Goal: Find contact information: Find contact information

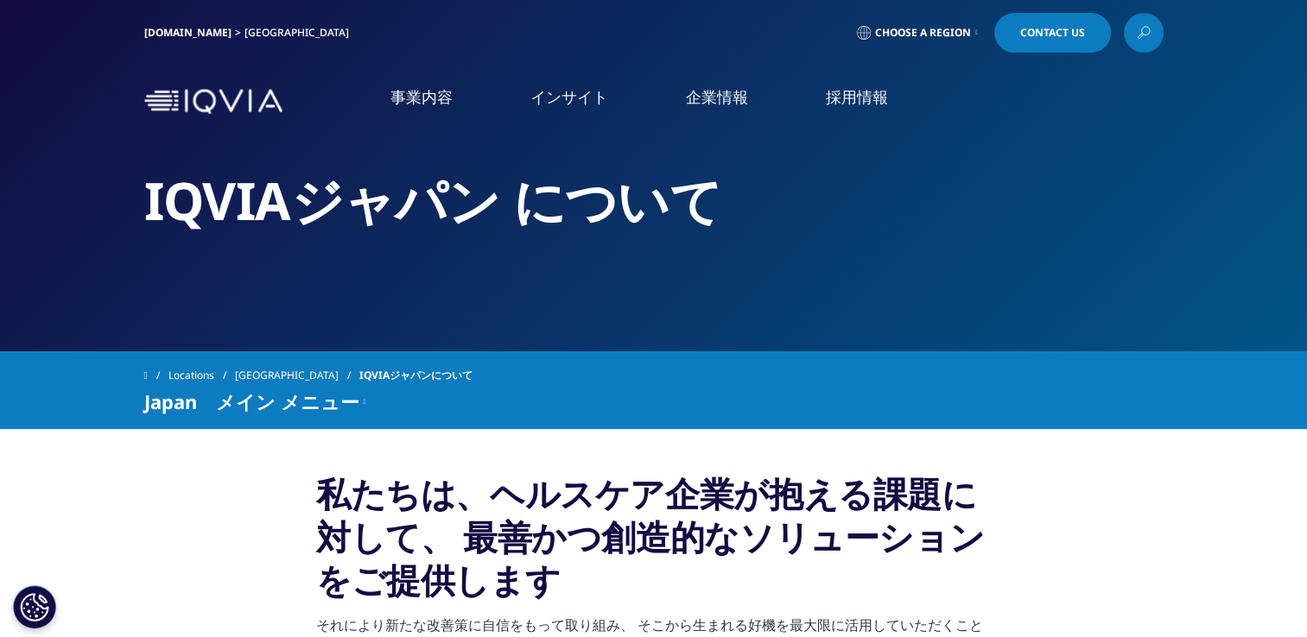
drag, startPoint x: 731, startPoint y: 95, endPoint x: 739, endPoint y: 103, distance: 11.0
click at [731, 95] on link "企業情報" at bounding box center [717, 97] width 62 height 22
click at [47, 216] on link "概要" at bounding box center [239, 218] width 427 height 20
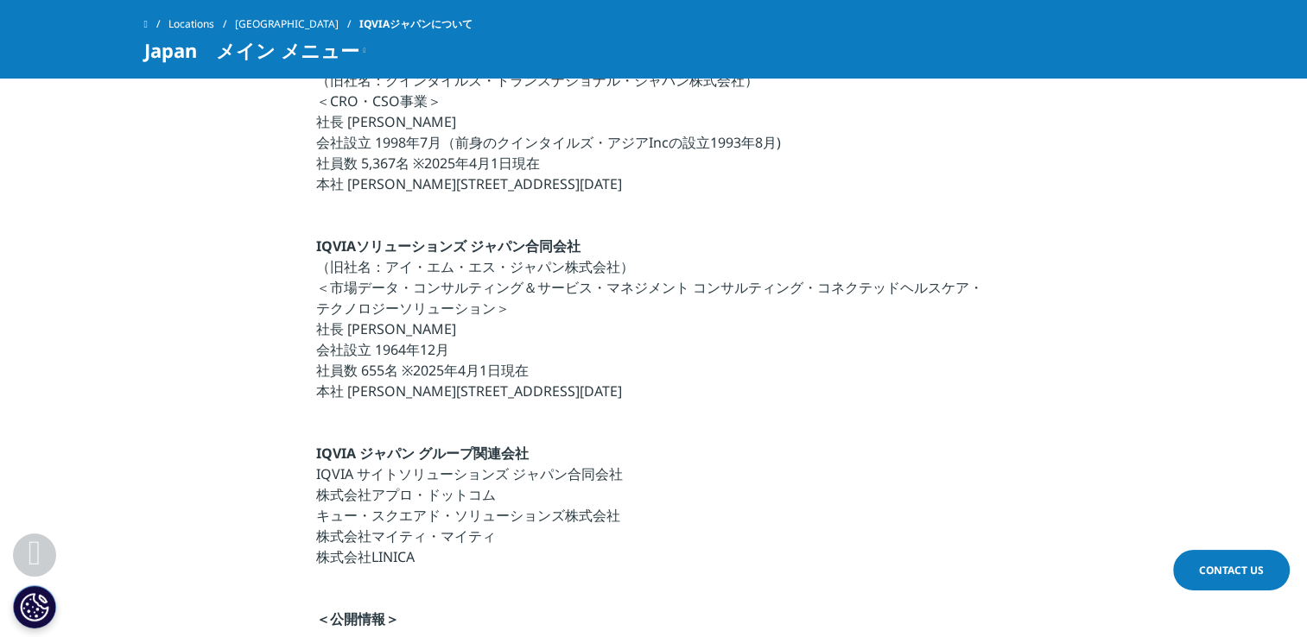
scroll to position [605, 0]
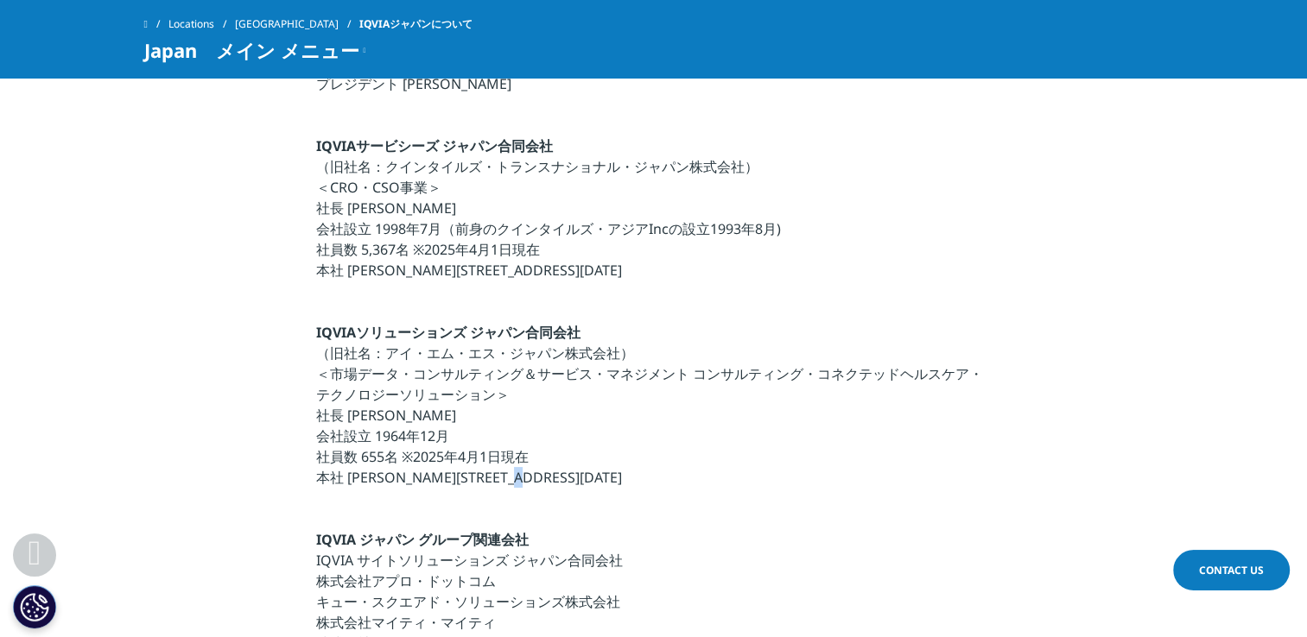
click at [564, 482] on p "IQVIAソリューションズ ジャパン合同会社 （旧社名：アイ・エム・エス・ジャパン株式会社） ＜市場データ・コンサルティング＆サービス・マネジメント コンサル…" at bounding box center [653, 410] width 674 height 176
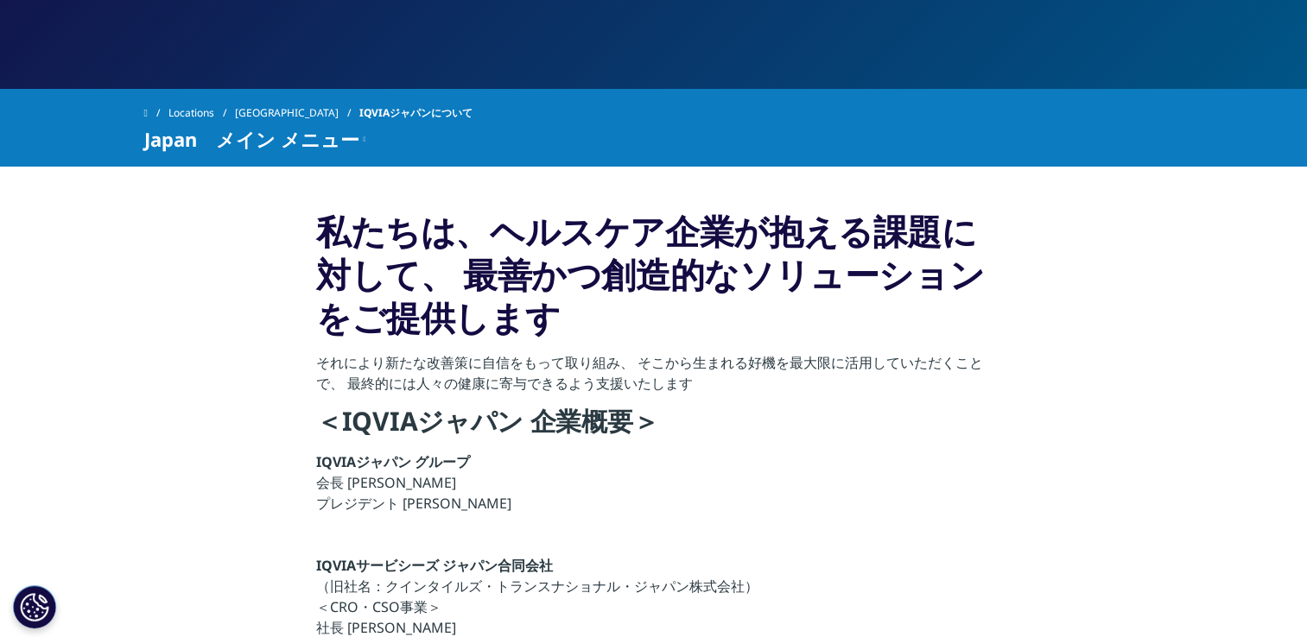
scroll to position [0, 0]
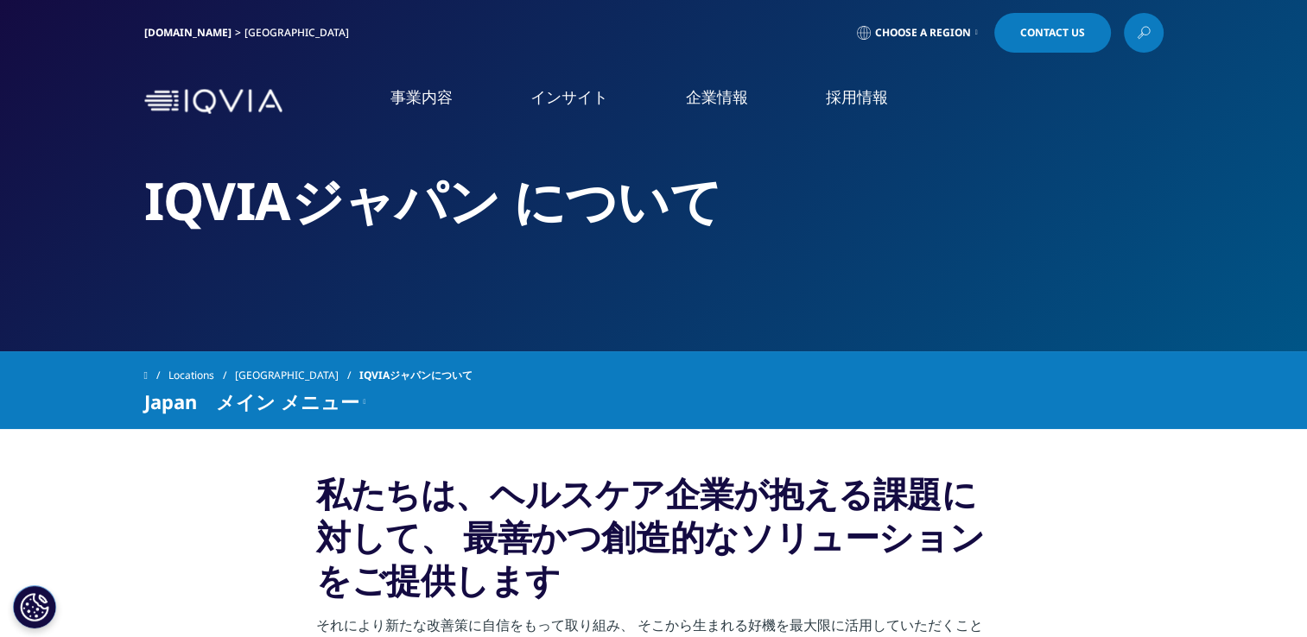
click at [69, 286] on link "アクセス" at bounding box center [239, 286] width 427 height 20
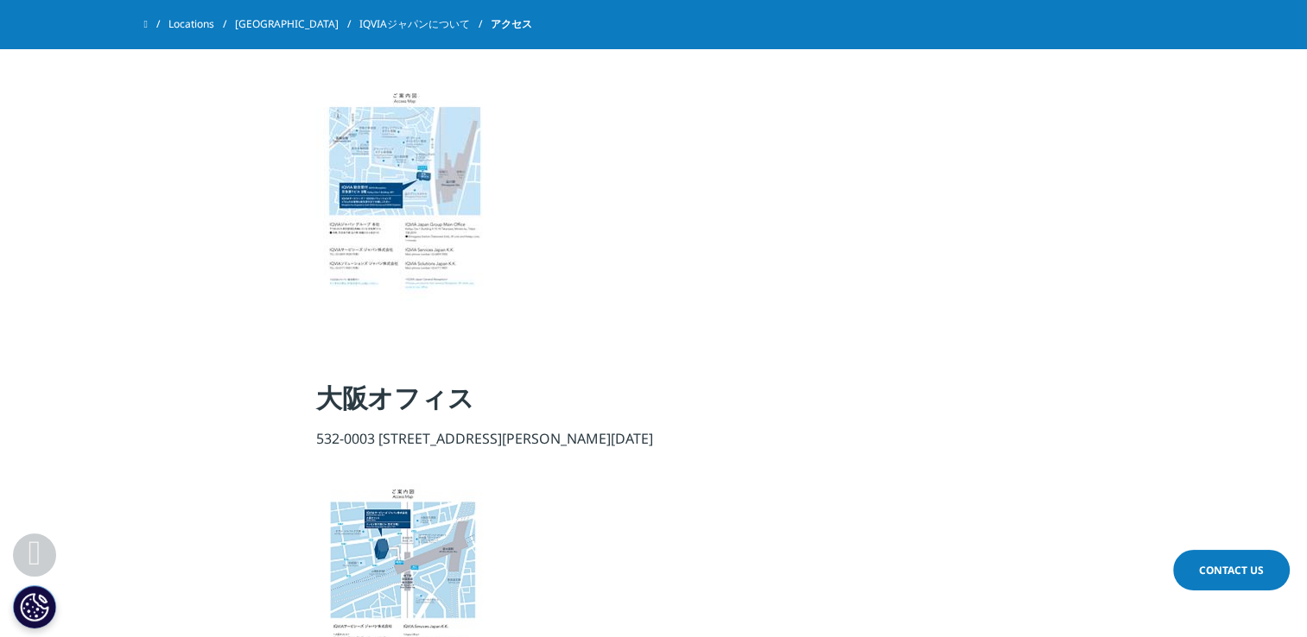
scroll to position [86, 0]
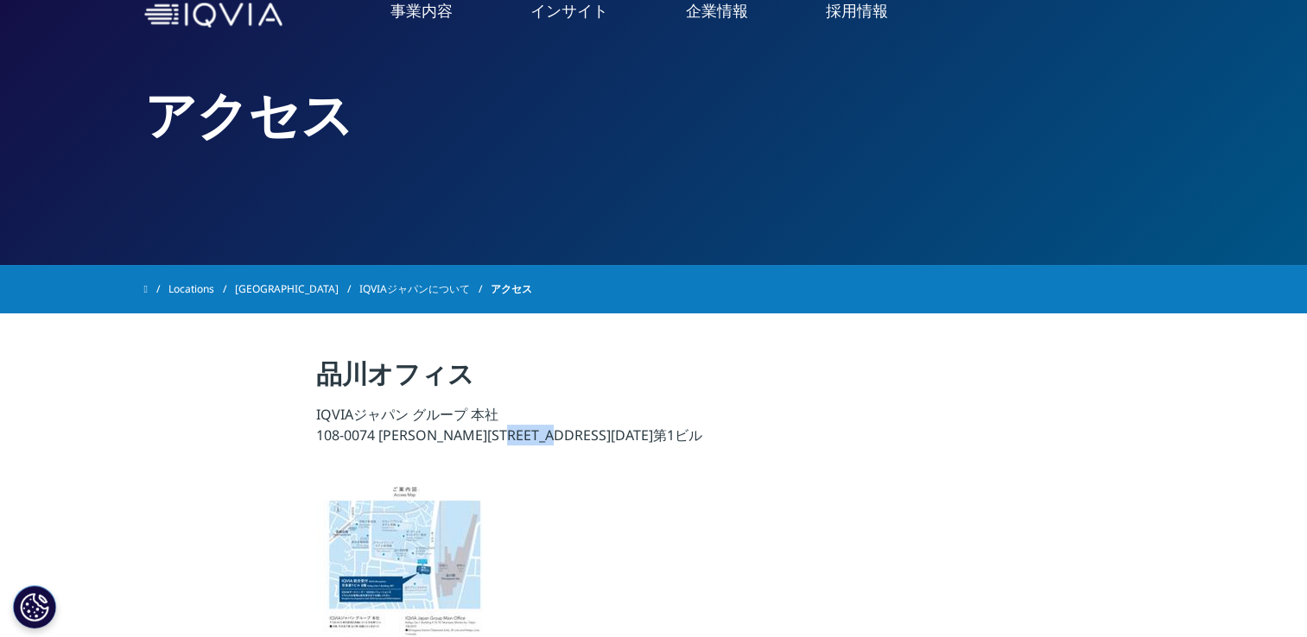
drag, startPoint x: 618, startPoint y: 434, endPoint x: 528, endPoint y: 434, distance: 90.7
click at [528, 434] on p "IQVIAジャパン グループ 本社 108-0074 東京都港区高輪4-10-18 京急第1ビル" at bounding box center [653, 430] width 674 height 52
copy p "京急第1ビル"
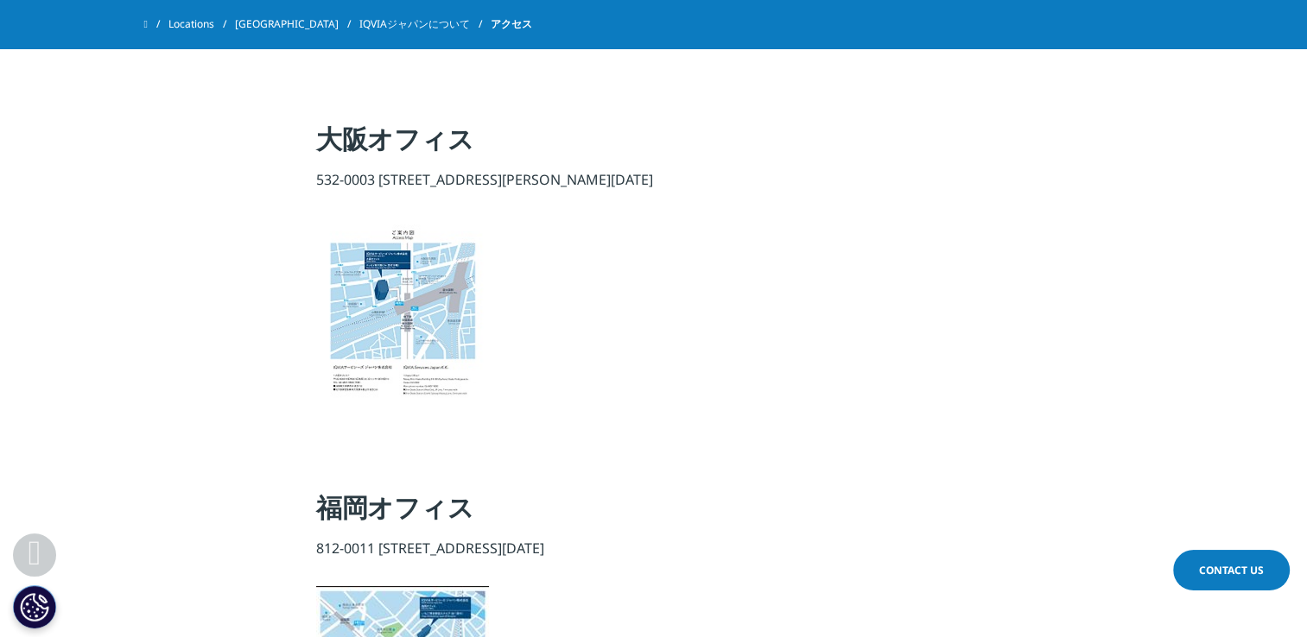
scroll to position [950, 0]
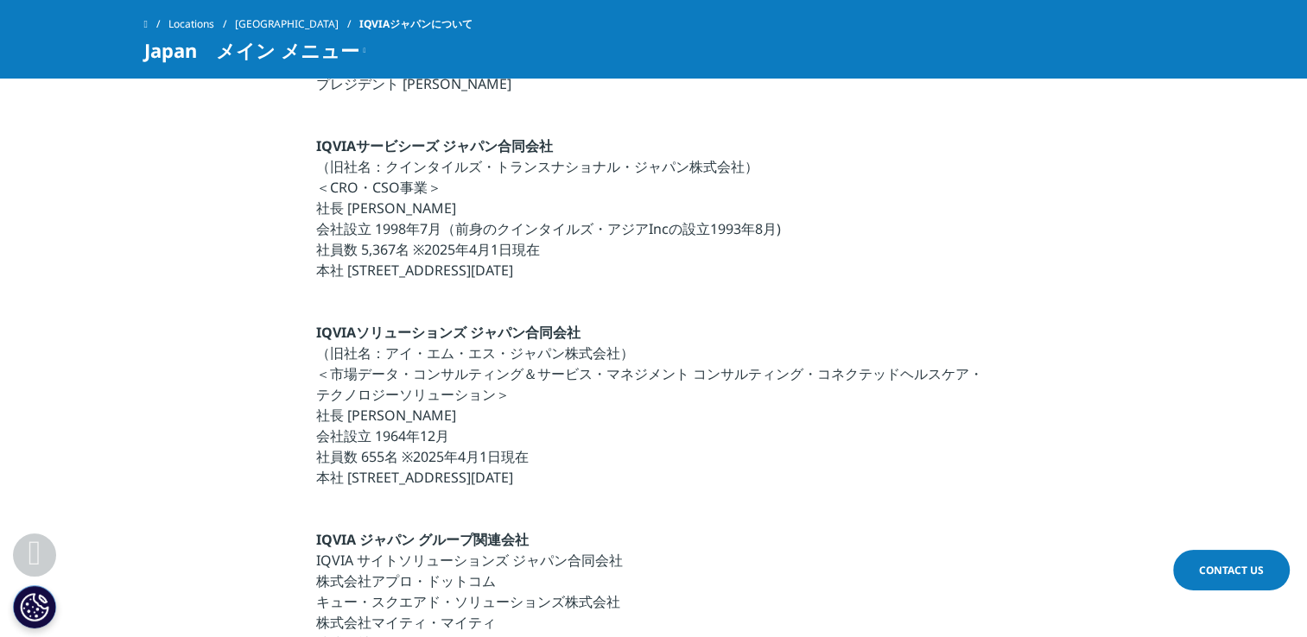
scroll to position [1123, 0]
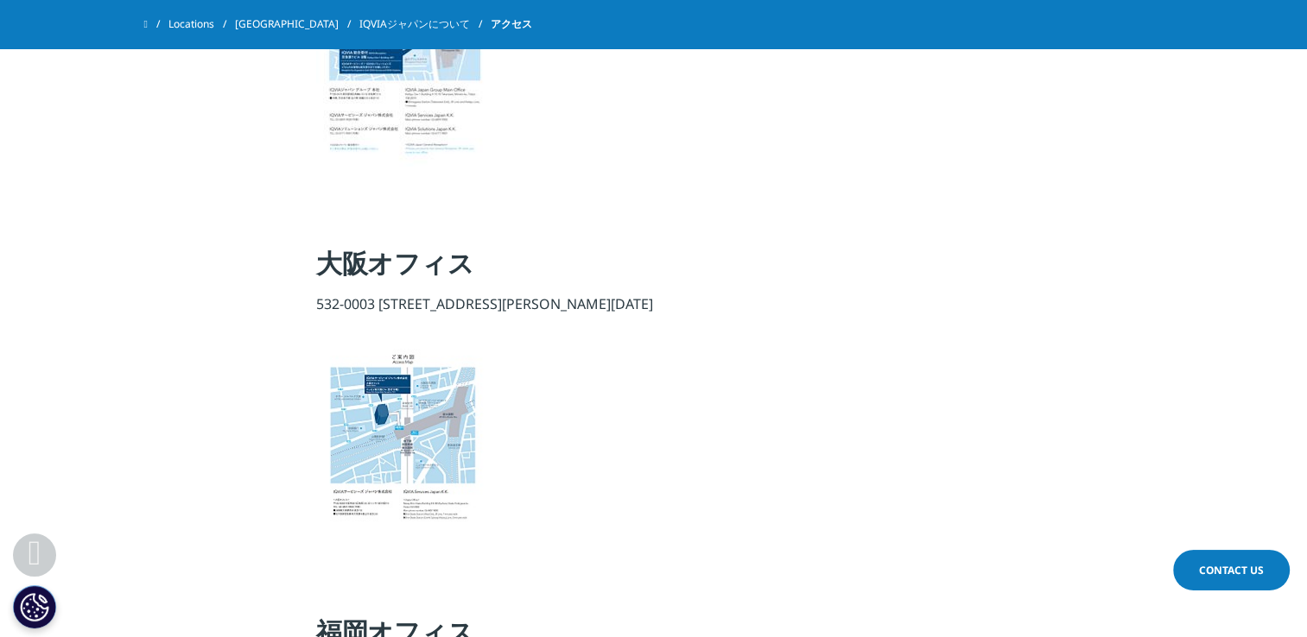
scroll to position [221, 0]
